Goal: Task Accomplishment & Management: Manage account settings

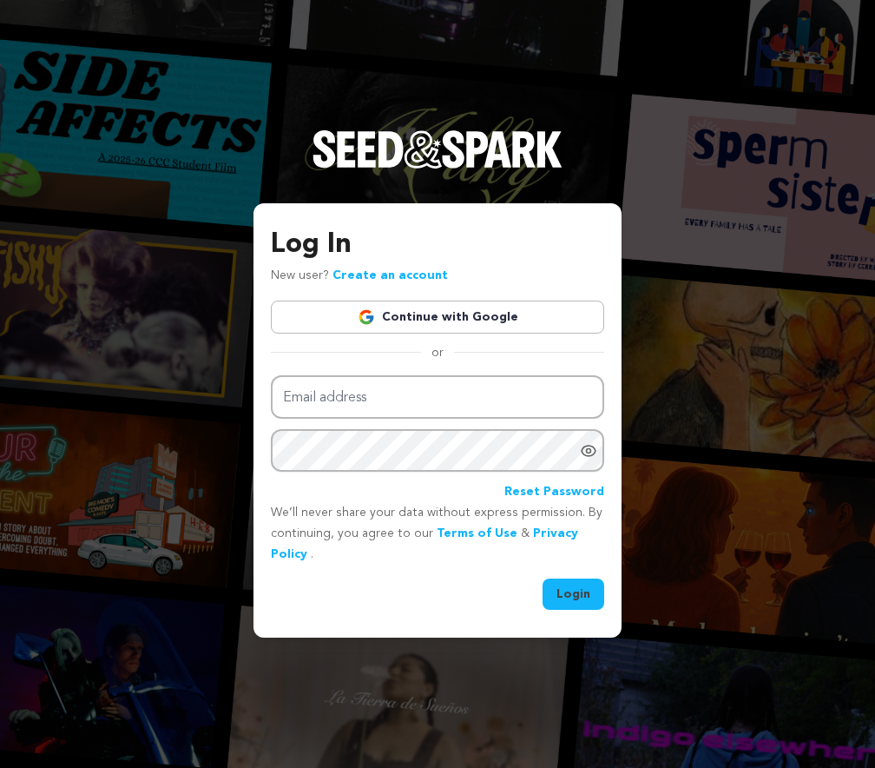
click at [495, 329] on link "Continue with Google" at bounding box center [437, 316] width 333 height 33
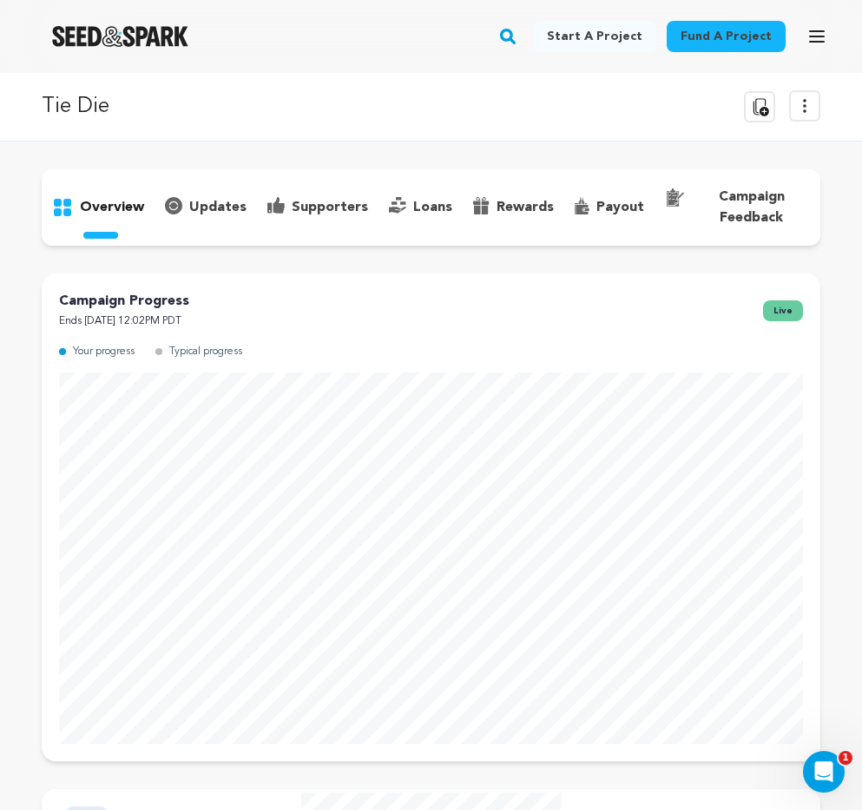
click at [617, 38] on link "Start a project" at bounding box center [594, 36] width 123 height 31
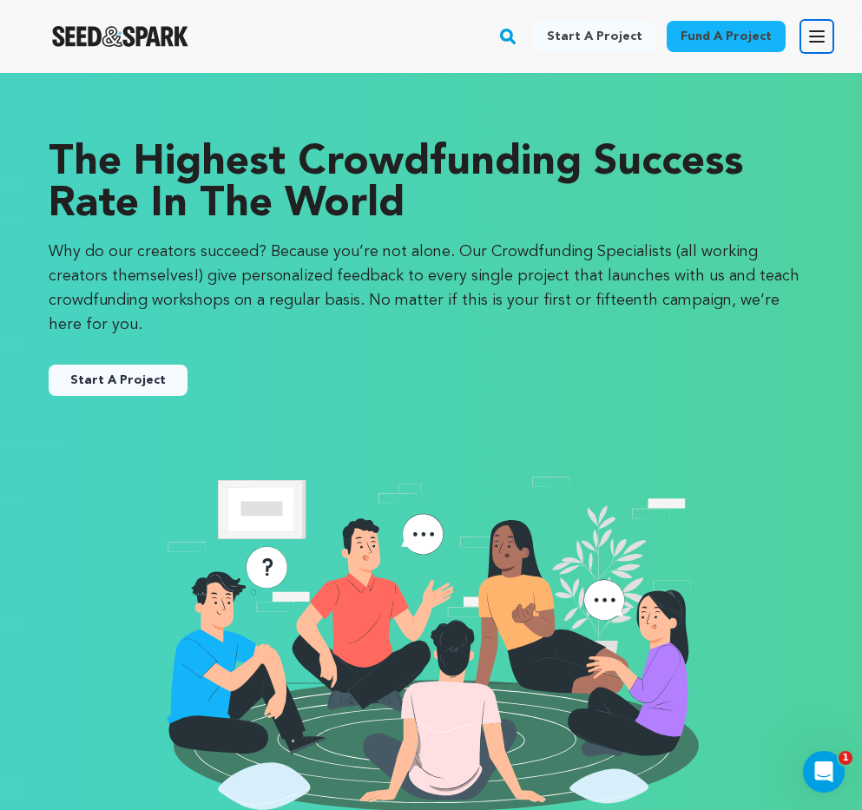
click at [815, 38] on icon "button" at bounding box center [817, 36] width 21 height 21
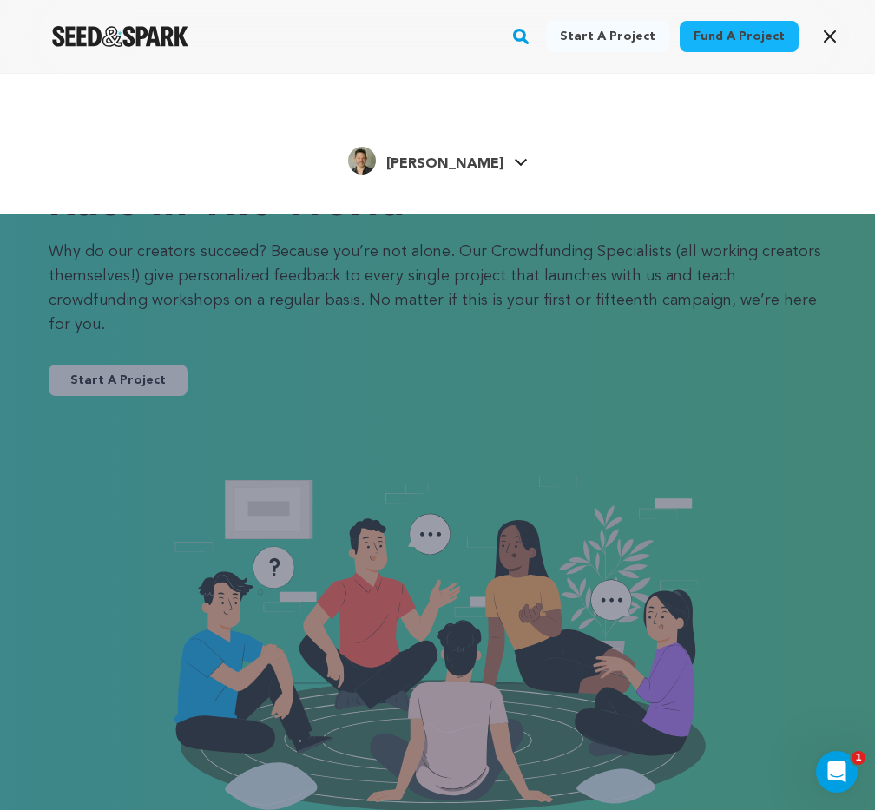
click at [454, 167] on span "[PERSON_NAME]" at bounding box center [444, 164] width 117 height 14
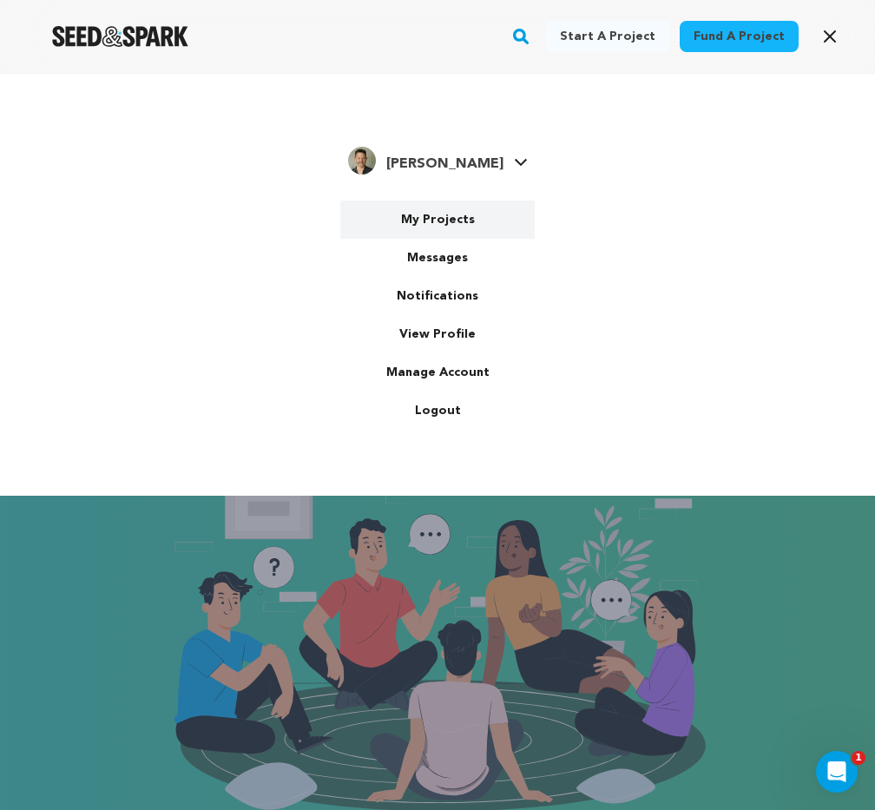
click at [446, 221] on link "My Projects" at bounding box center [437, 220] width 195 height 38
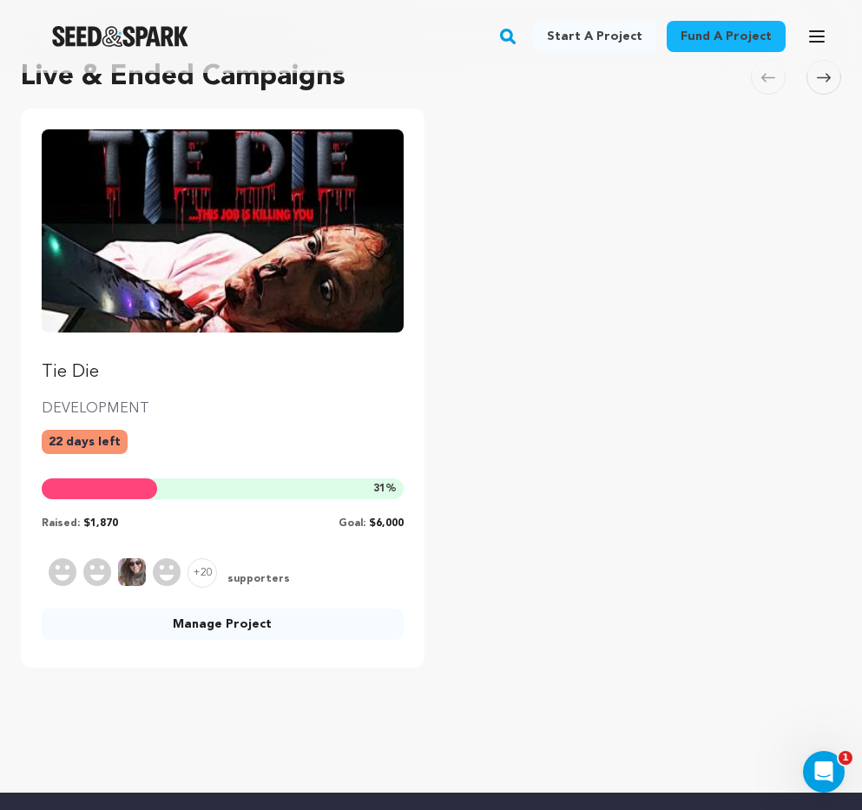
scroll to position [259, 0]
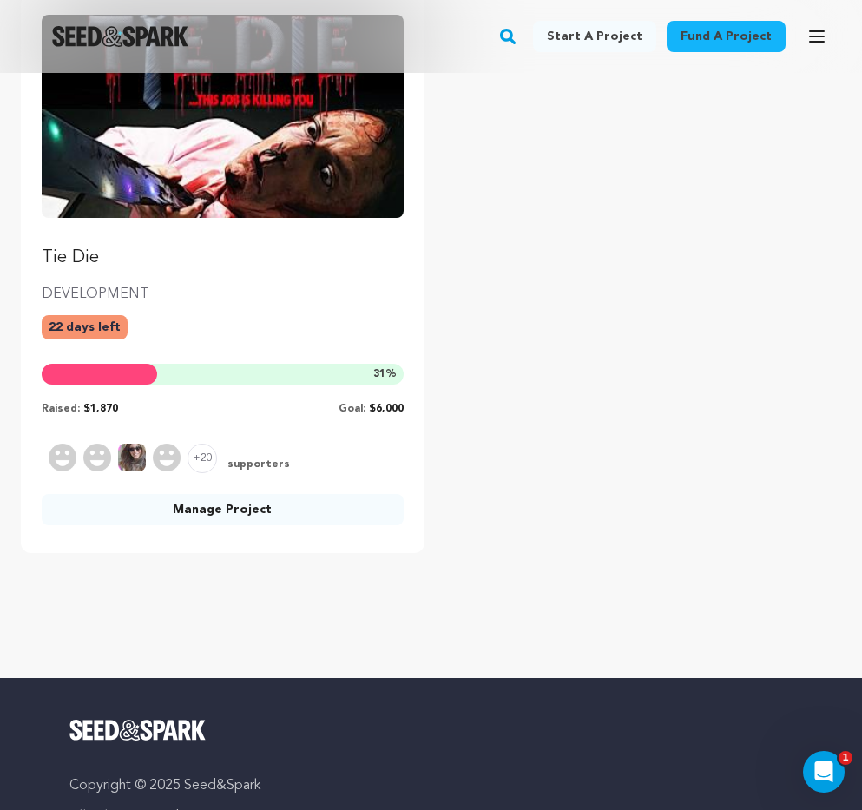
click at [257, 508] on link "Manage Project" at bounding box center [223, 509] width 362 height 31
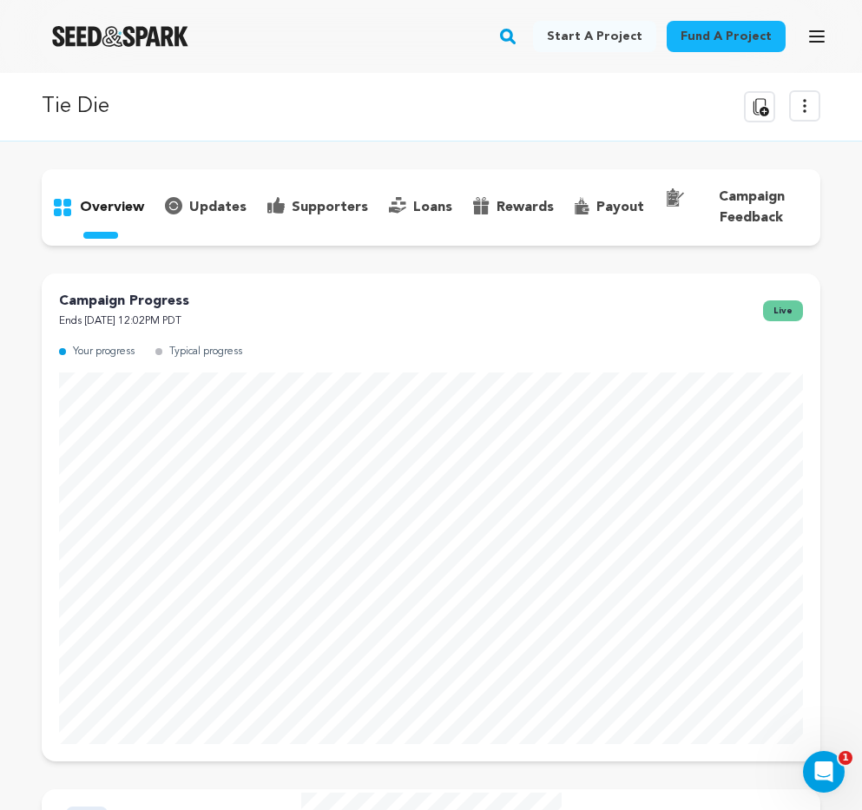
click at [225, 201] on p "updates" at bounding box center [217, 207] width 57 height 21
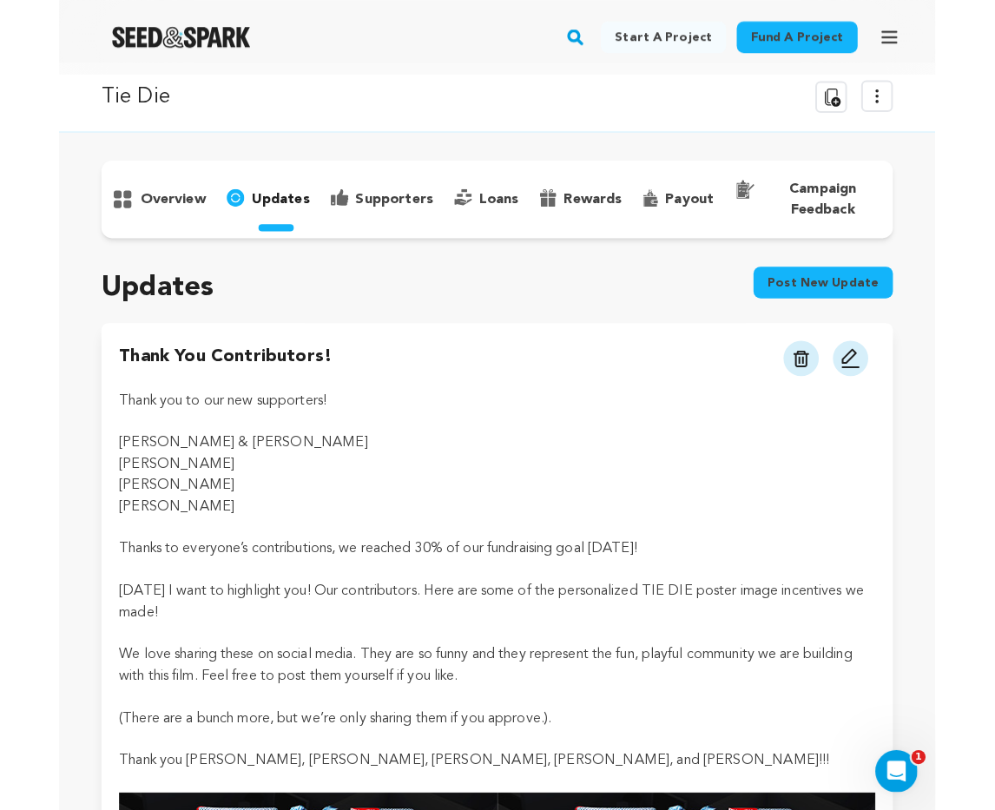
scroll to position [87, 0]
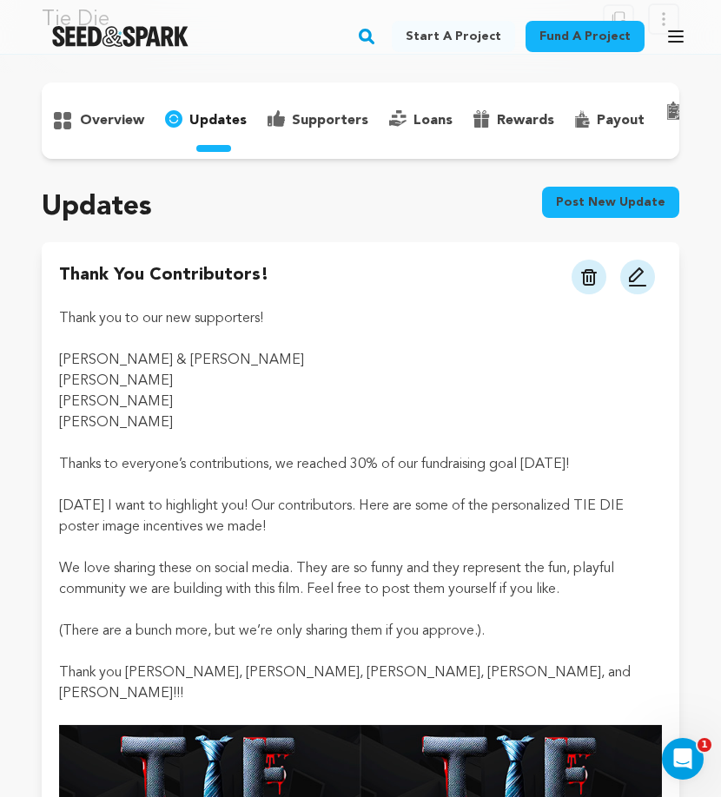
click at [138, 475] on p "Thanks to everyone’s contributions, we reached 30% of our fundraising goal [DAT…" at bounding box center [360, 464] width 603 height 21
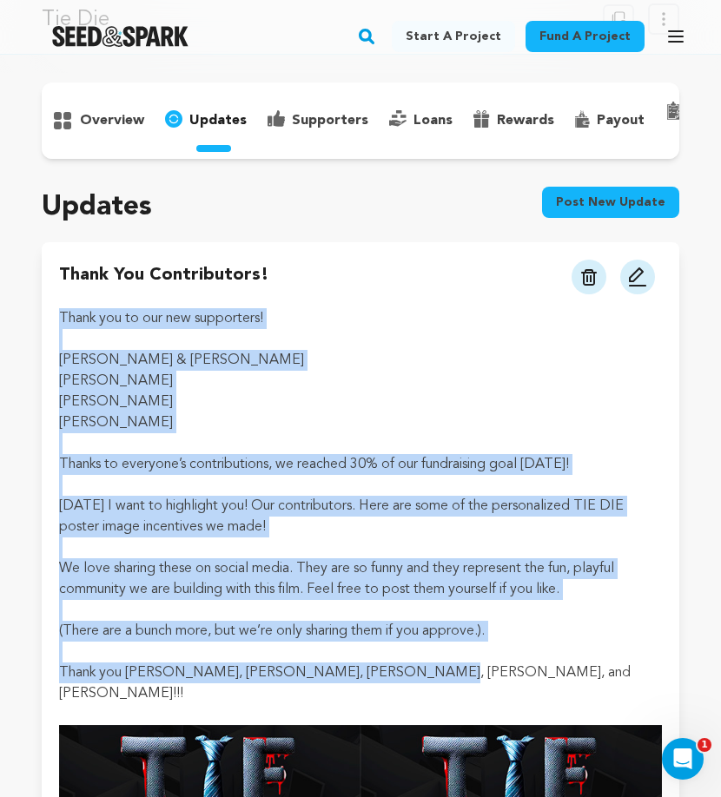
drag, startPoint x: 62, startPoint y: 328, endPoint x: 424, endPoint y: 677, distance: 502.4
copy div "Thank you to our new supporters! [PERSON_NAME] & [PERSON_NAME] Cana [PERSON_NAM…"
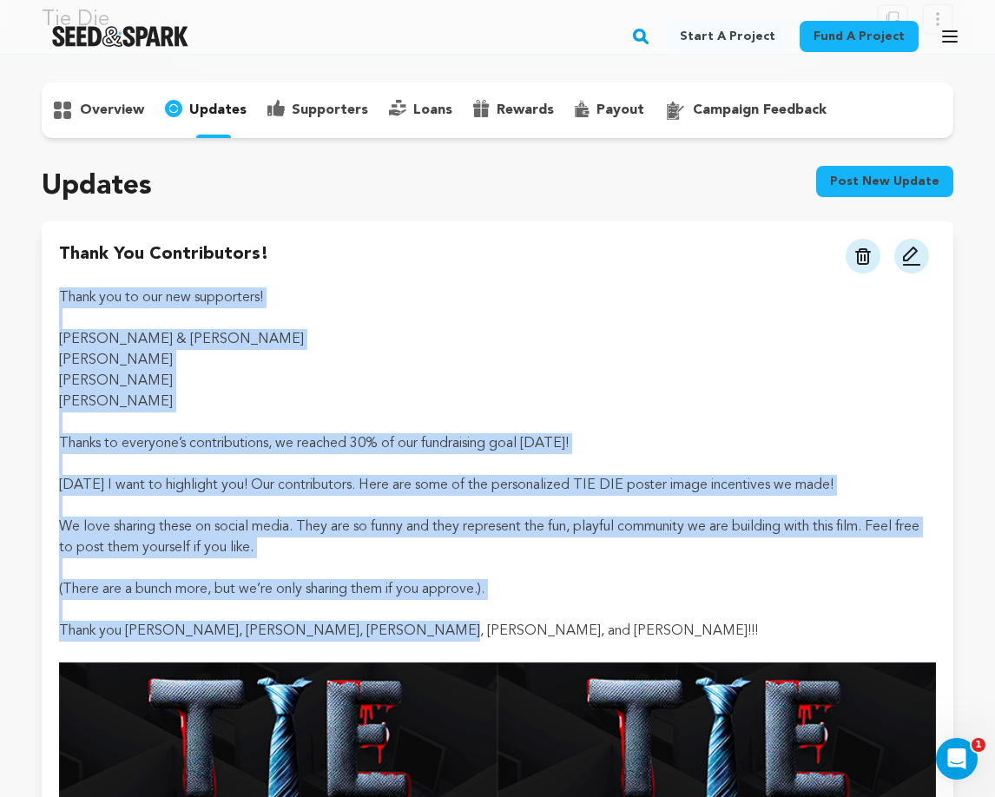
click at [114, 112] on p "overview" at bounding box center [112, 110] width 64 height 21
